Goal: Obtain resource: Obtain resource

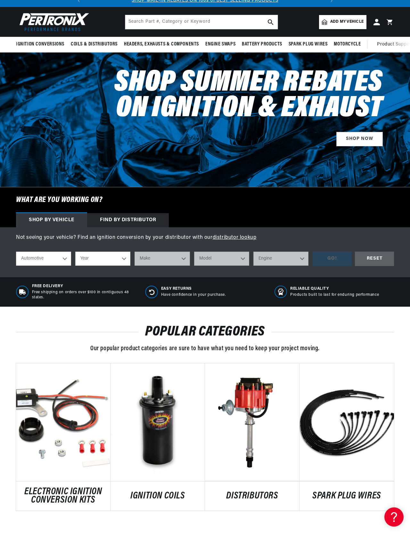
click at [110, 266] on select "Year 2022 2021 2020 2019 2018 2017 2016 2015 2014 2013 2012 2011 2010 2009 2008…" at bounding box center [102, 259] width 55 height 14
select select "1971"
click at [144, 266] on select "Make Alfa Romeo American Motors Aston Martin Audi Austin Avanti BMW Buick Cadil…" at bounding box center [162, 259] width 55 height 14
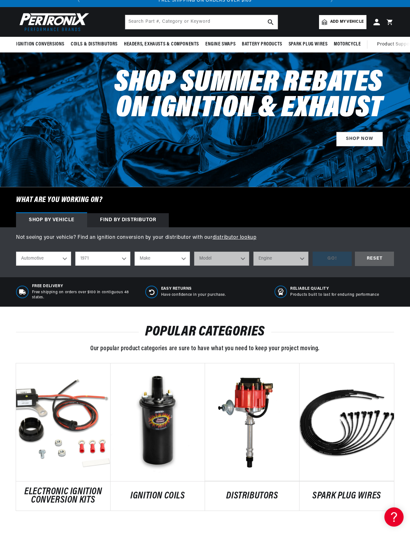
select select "Triumph"
click at [220, 266] on select "Model GT6 Spitfire TR6" at bounding box center [221, 259] width 55 height 14
select select "TR6"
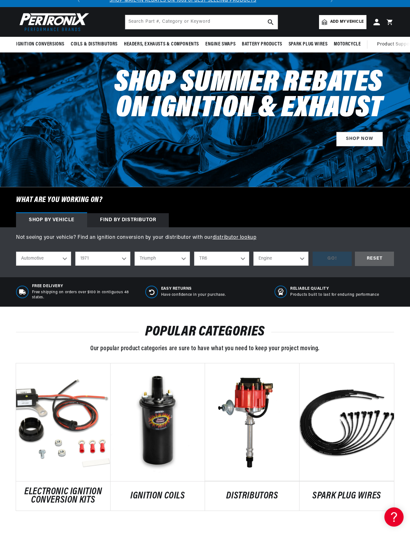
scroll to position [0, 0]
click at [279, 266] on select "Engine 2.5L" at bounding box center [280, 259] width 55 height 14
select select "2.5L"
click at [319, 266] on div "GO!" at bounding box center [332, 259] width 39 height 14
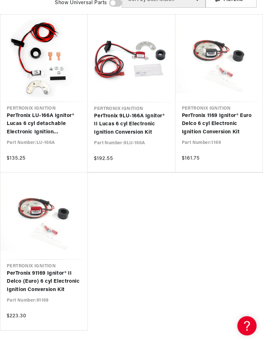
scroll to position [0, 205]
click at [147, 129] on link "PerTronix 9LU-166A Ignitor® II Lucas 6 cyl Electronic Ignition Conversion Kit" at bounding box center [131, 124] width 75 height 25
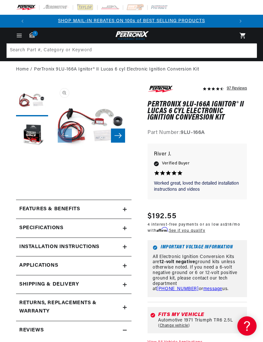
click at [30, 243] on h2 "Installation instructions" at bounding box center [59, 247] width 80 height 8
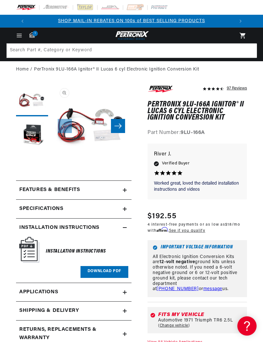
click at [27, 244] on img at bounding box center [29, 250] width 20 height 26
click at [24, 249] on img at bounding box center [29, 250] width 20 height 26
click at [88, 270] on link "Download PDF" at bounding box center [104, 272] width 48 height 12
